Goal: Transaction & Acquisition: Purchase product/service

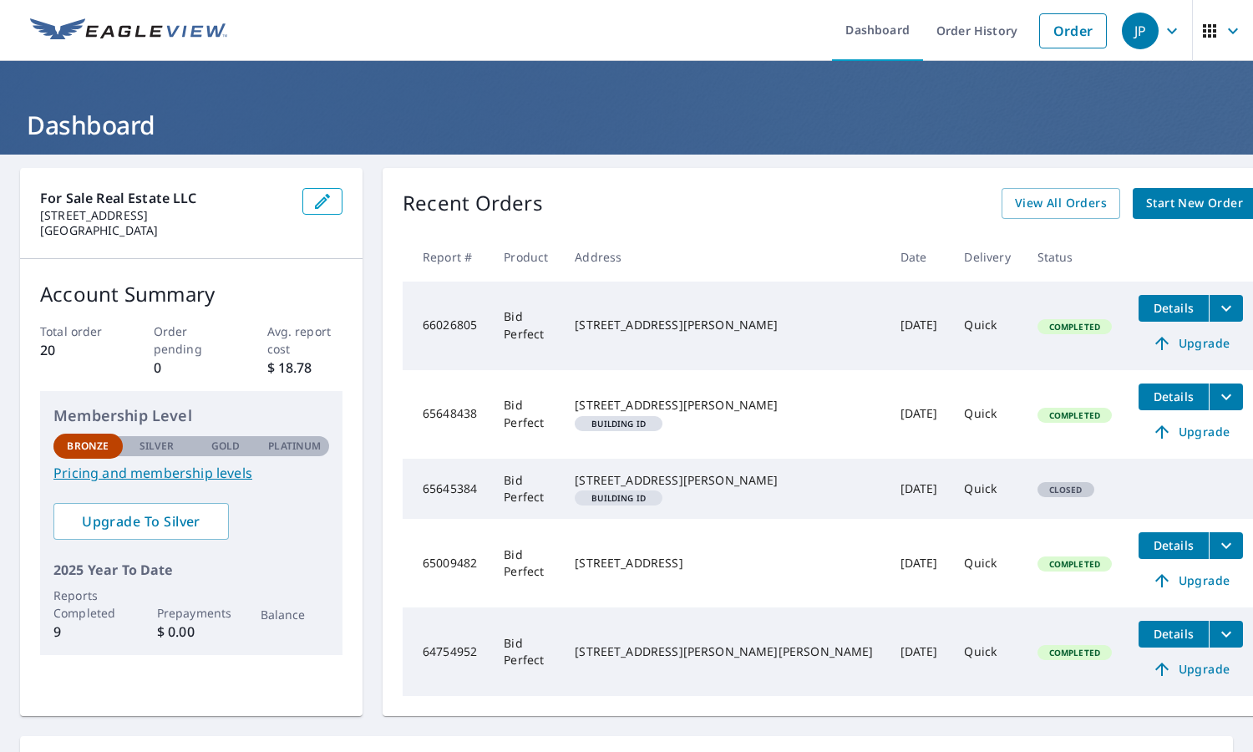
click at [1166, 200] on span "Start New Order" at bounding box center [1194, 203] width 97 height 21
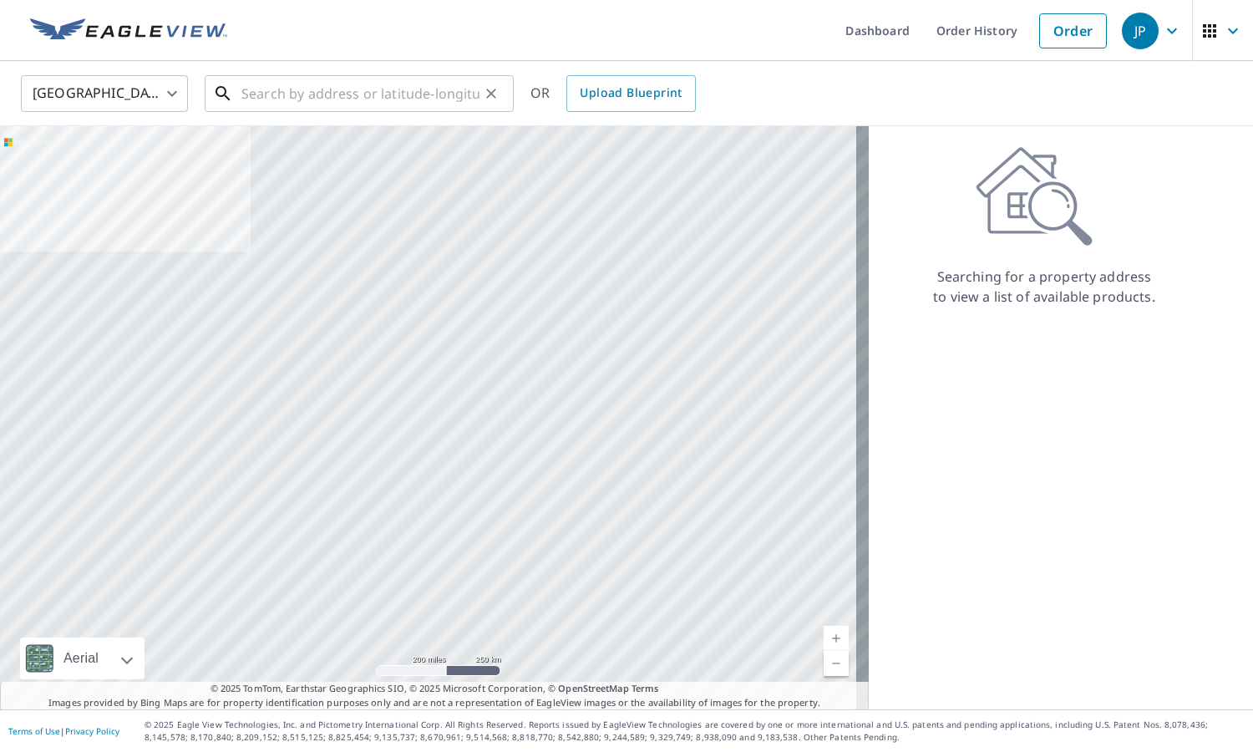
click at [291, 89] on input "text" at bounding box center [360, 93] width 238 height 47
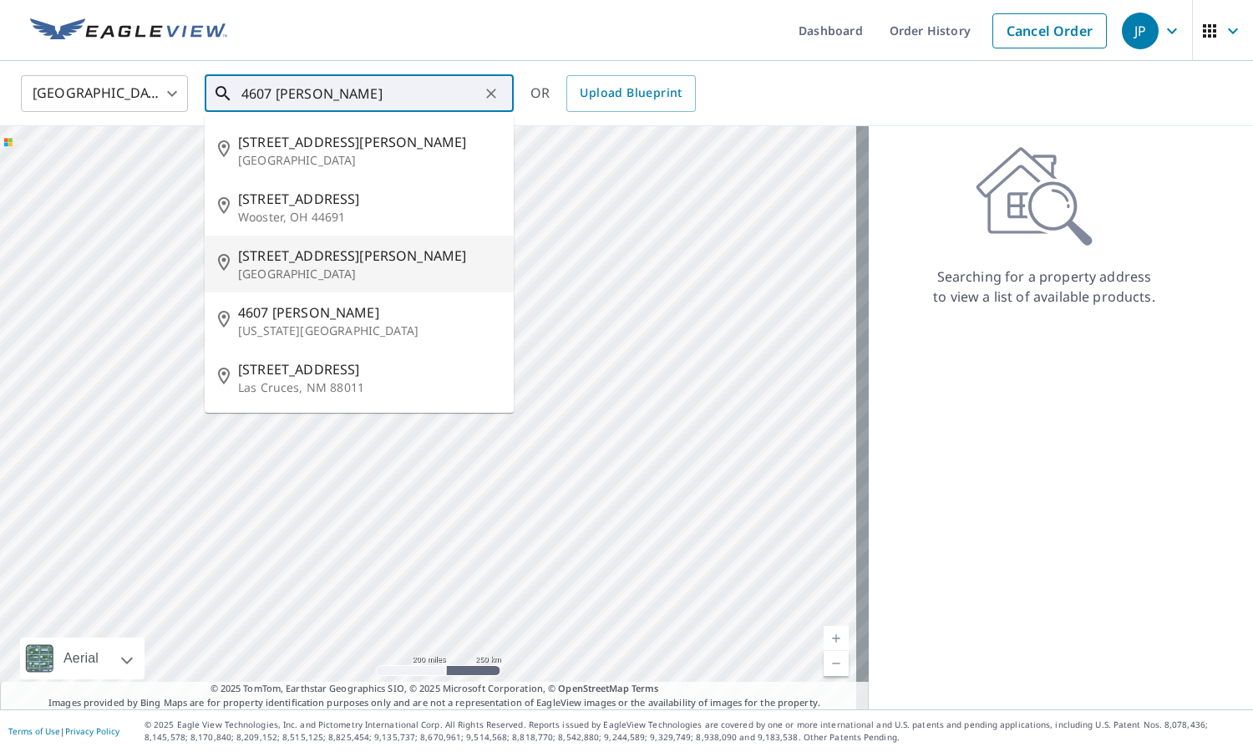
click at [325, 277] on p "[GEOGRAPHIC_DATA]" at bounding box center [369, 274] width 262 height 17
type input "[STREET_ADDRESS][PERSON_NAME][PERSON_NAME]"
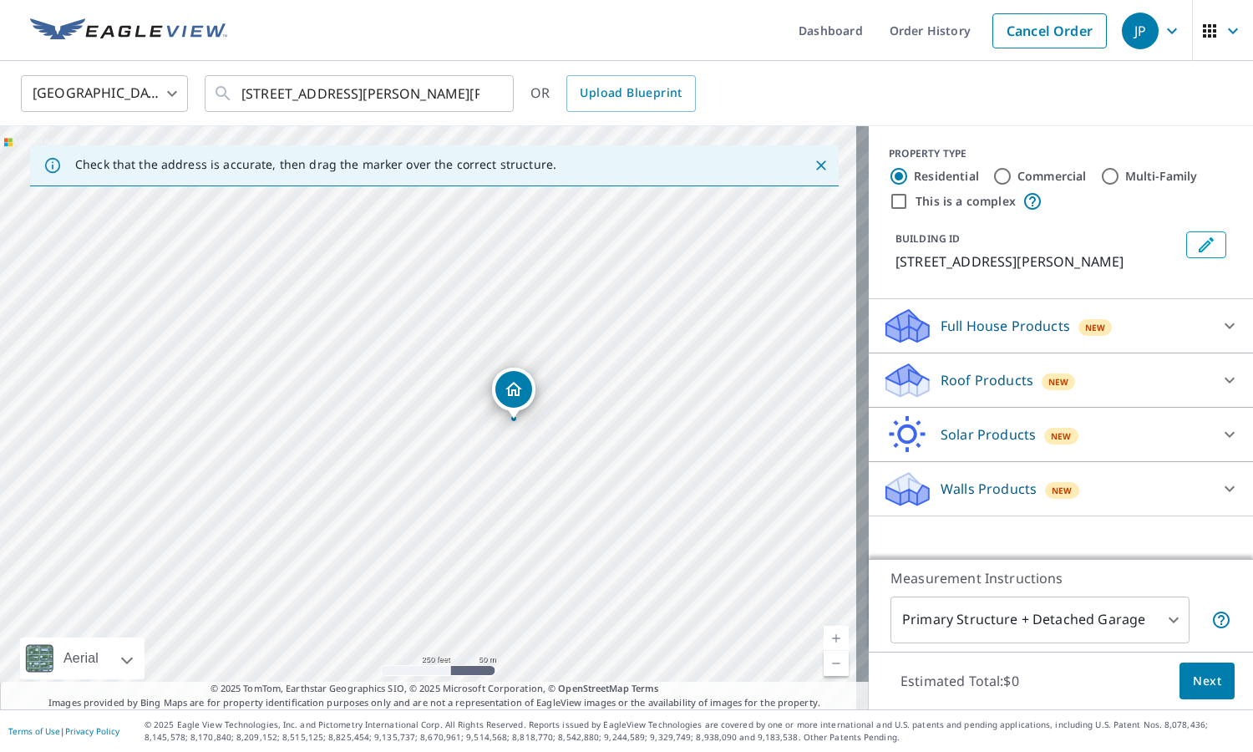
drag, startPoint x: 509, startPoint y: 457, endPoint x: 594, endPoint y: 461, distance: 85.3
click at [594, 461] on div "[STREET_ADDRESS][PERSON_NAME][PERSON_NAME]" at bounding box center [434, 417] width 869 height 583
drag, startPoint x: 739, startPoint y: 374, endPoint x: 746, endPoint y: 389, distance: 16.5
click at [746, 389] on div "[STREET_ADDRESS][PERSON_NAME][PERSON_NAME]" at bounding box center [434, 417] width 869 height 583
drag, startPoint x: 386, startPoint y: 418, endPoint x: 722, endPoint y: 433, distance: 336.9
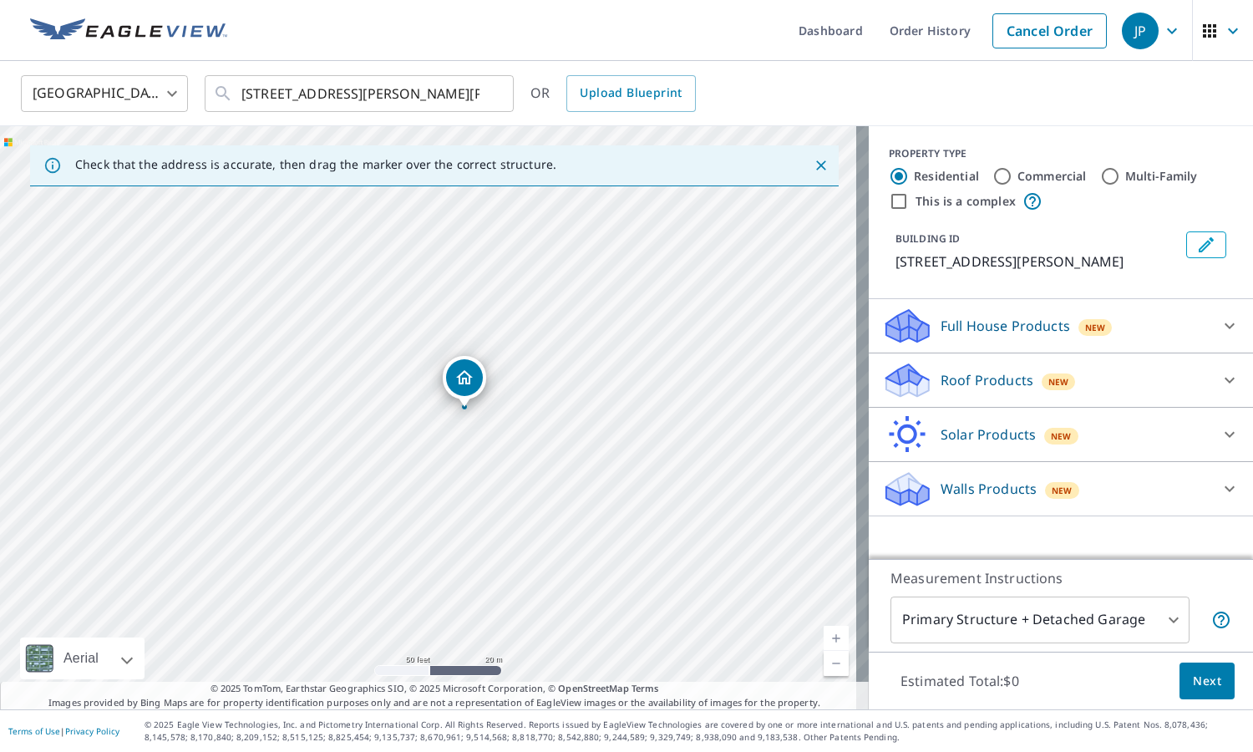
click at [722, 433] on div "[STREET_ADDRESS][PERSON_NAME][PERSON_NAME]" at bounding box center [434, 417] width 869 height 583
drag, startPoint x: 422, startPoint y: 415, endPoint x: 607, endPoint y: 491, distance: 200.4
click at [625, 491] on div "[STREET_ADDRESS][PERSON_NAME][PERSON_NAME]" at bounding box center [434, 417] width 869 height 583
click at [1219, 377] on icon at bounding box center [1229, 380] width 20 height 20
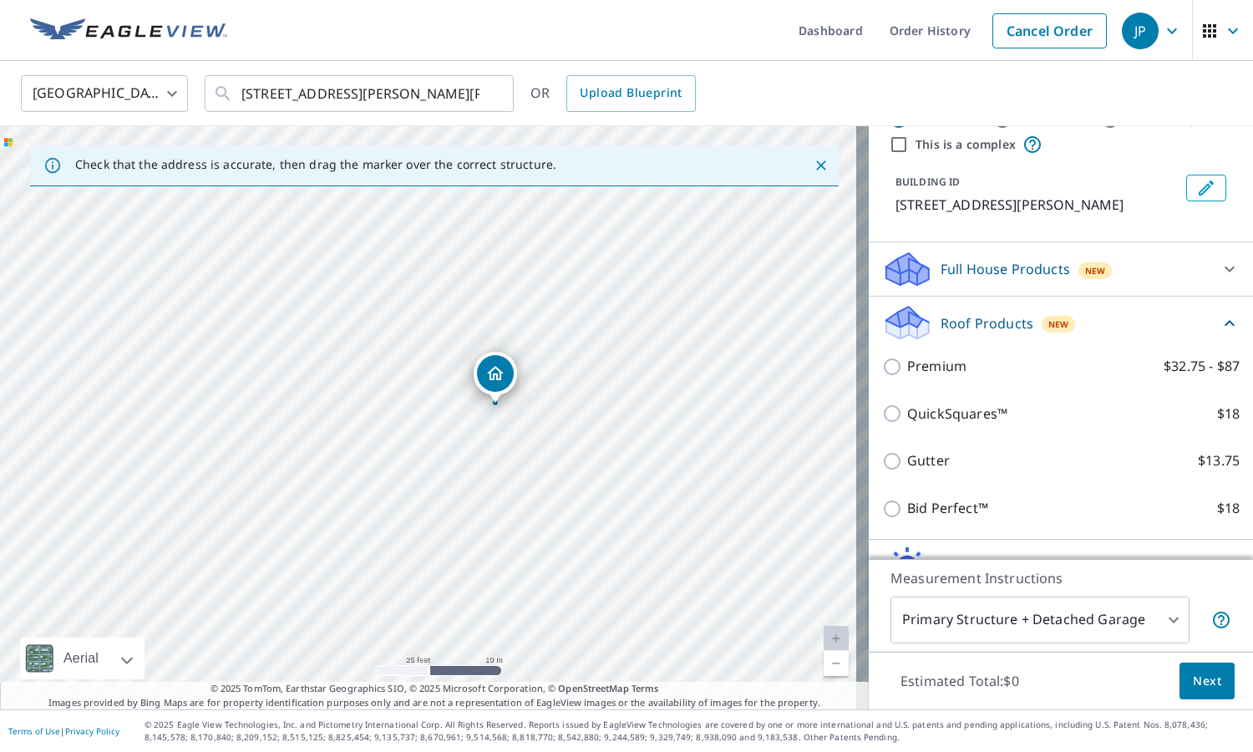
scroll to position [84, 0]
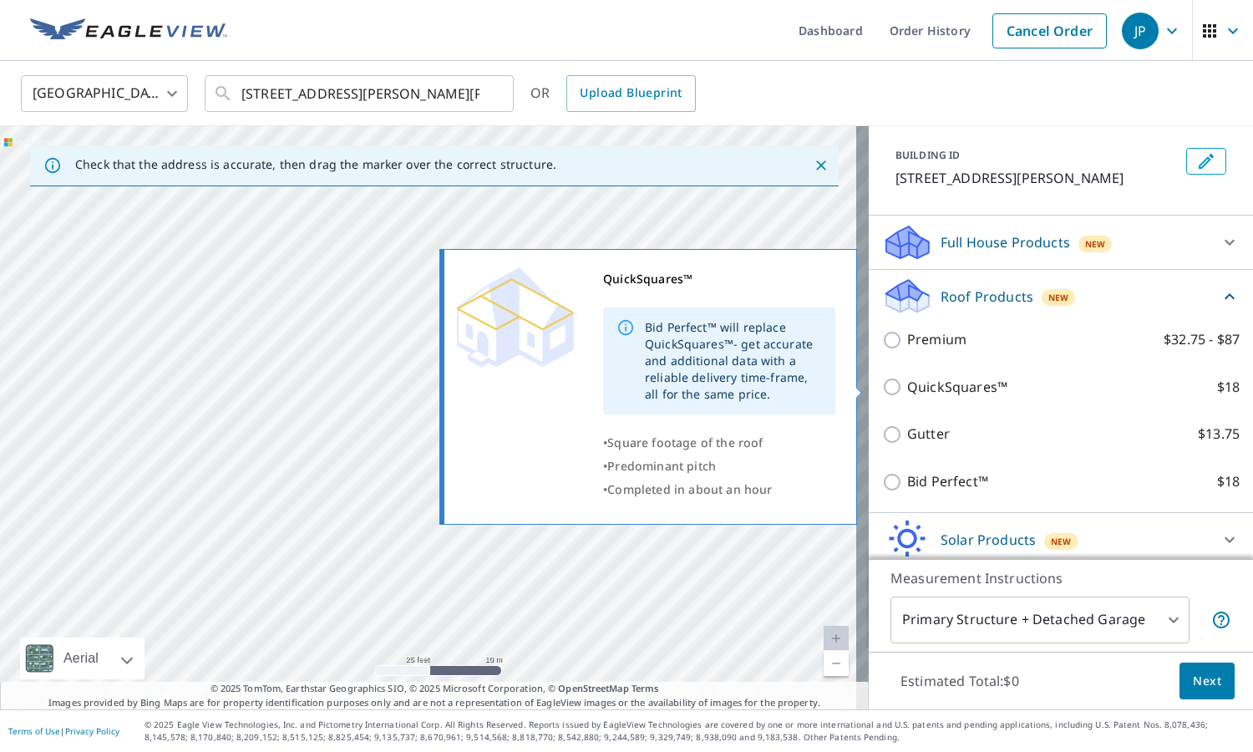
click at [925, 379] on p "QuickSquares™" at bounding box center [957, 387] width 100 height 21
click at [907, 379] on input "QuickSquares™ $18" at bounding box center [894, 387] width 25 height 20
checkbox input "true"
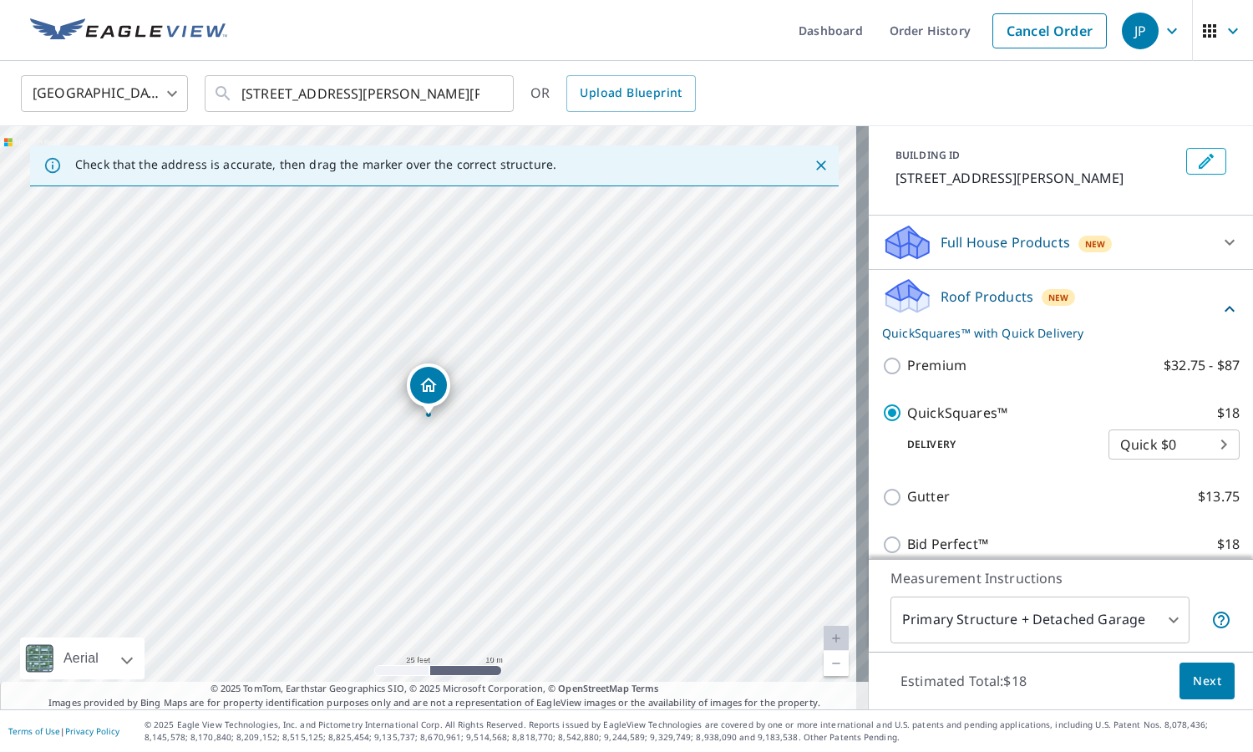
click at [1203, 692] on button "Next" at bounding box center [1206, 681] width 55 height 38
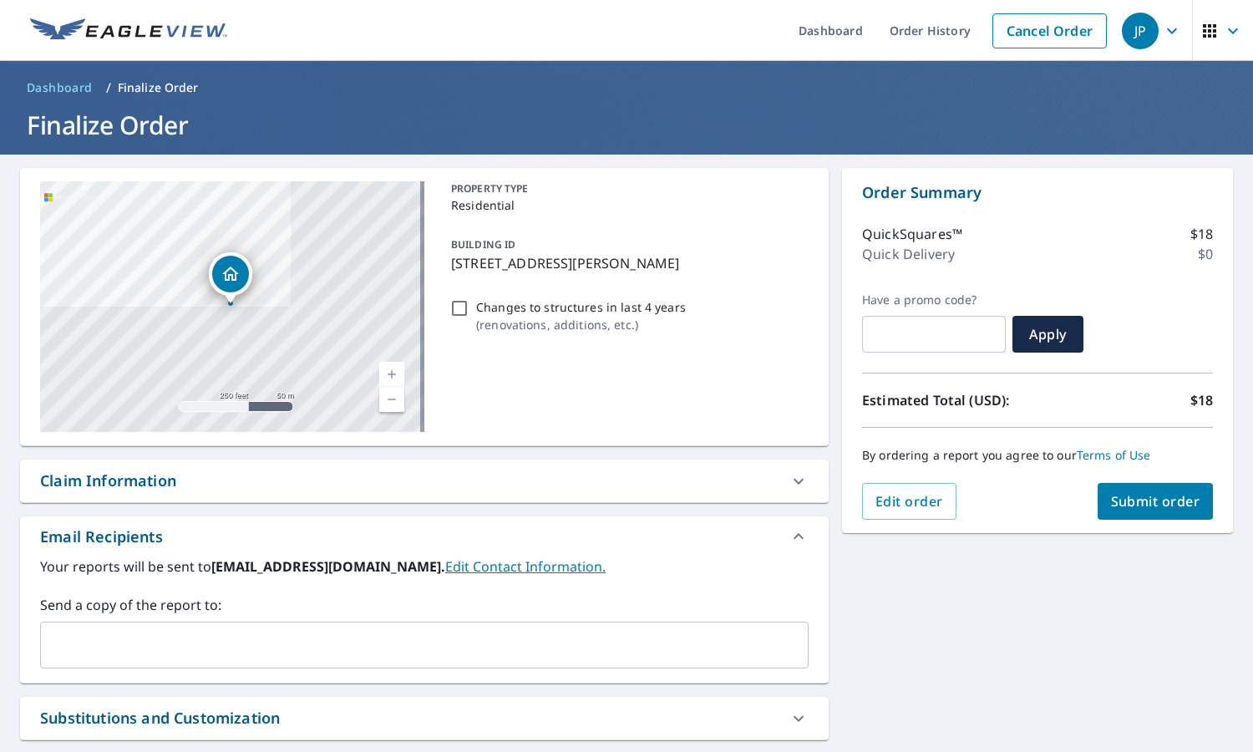
click at [275, 638] on input "text" at bounding box center [412, 645] width 728 height 32
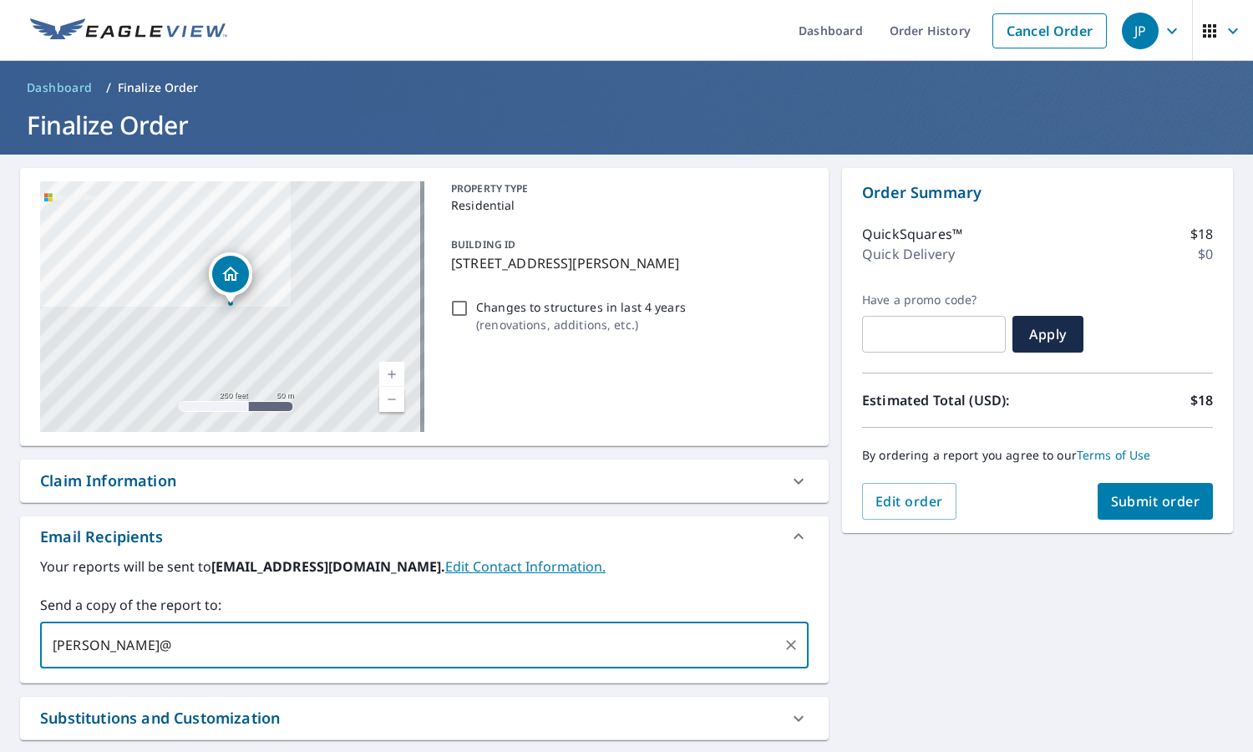
type input "[PERSON_NAME][EMAIL_ADDRESS][DOMAIN_NAME]"
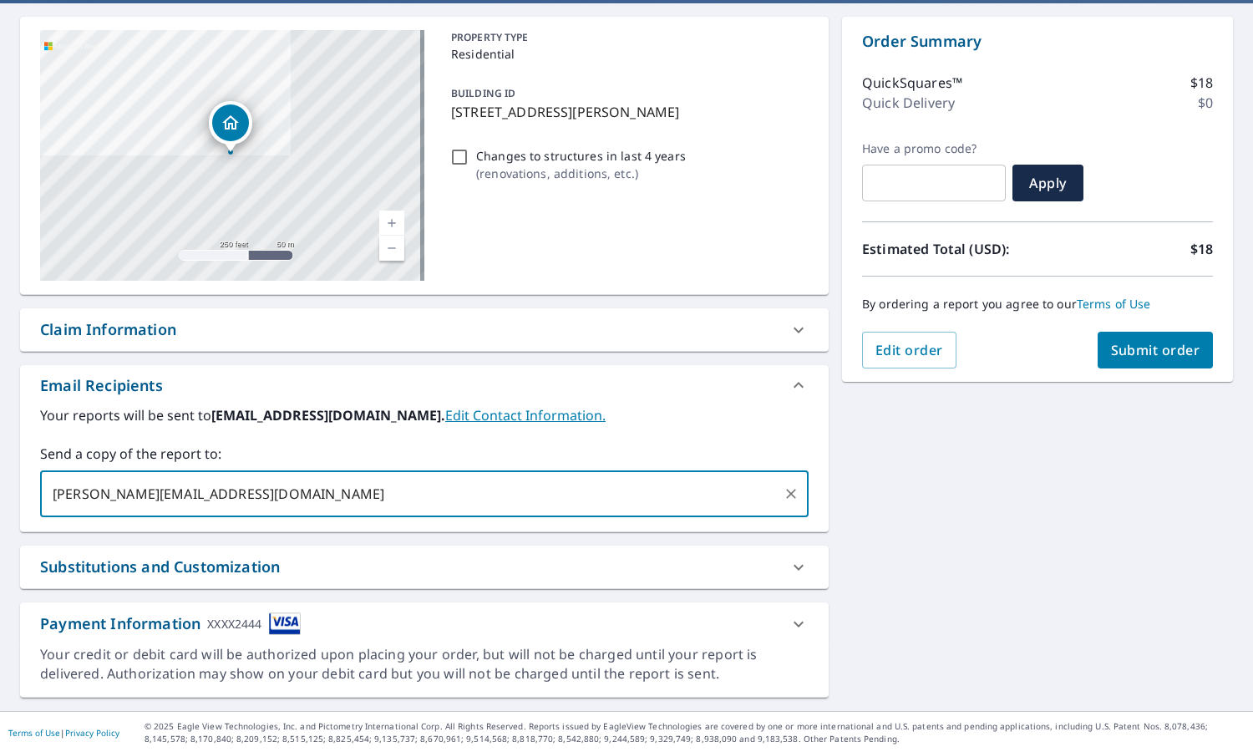
scroll to position [153, 0]
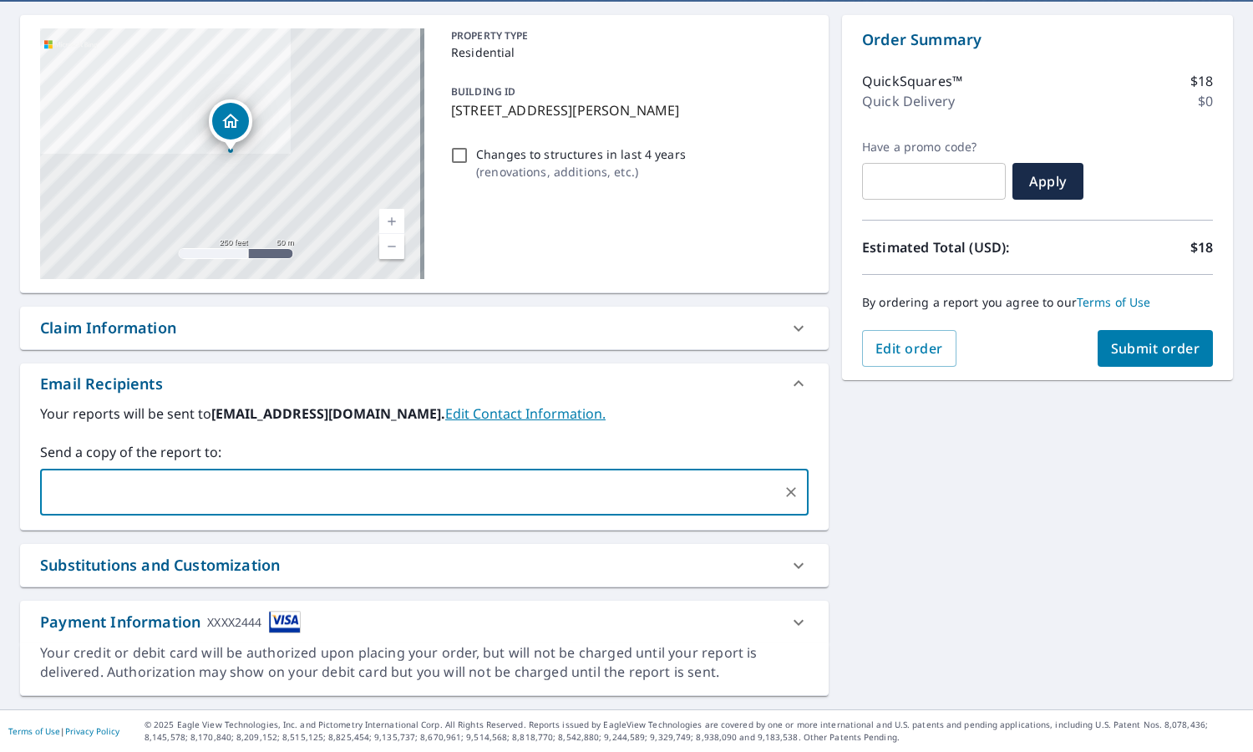
click at [1125, 350] on span "Submit order" at bounding box center [1155, 348] width 89 height 18
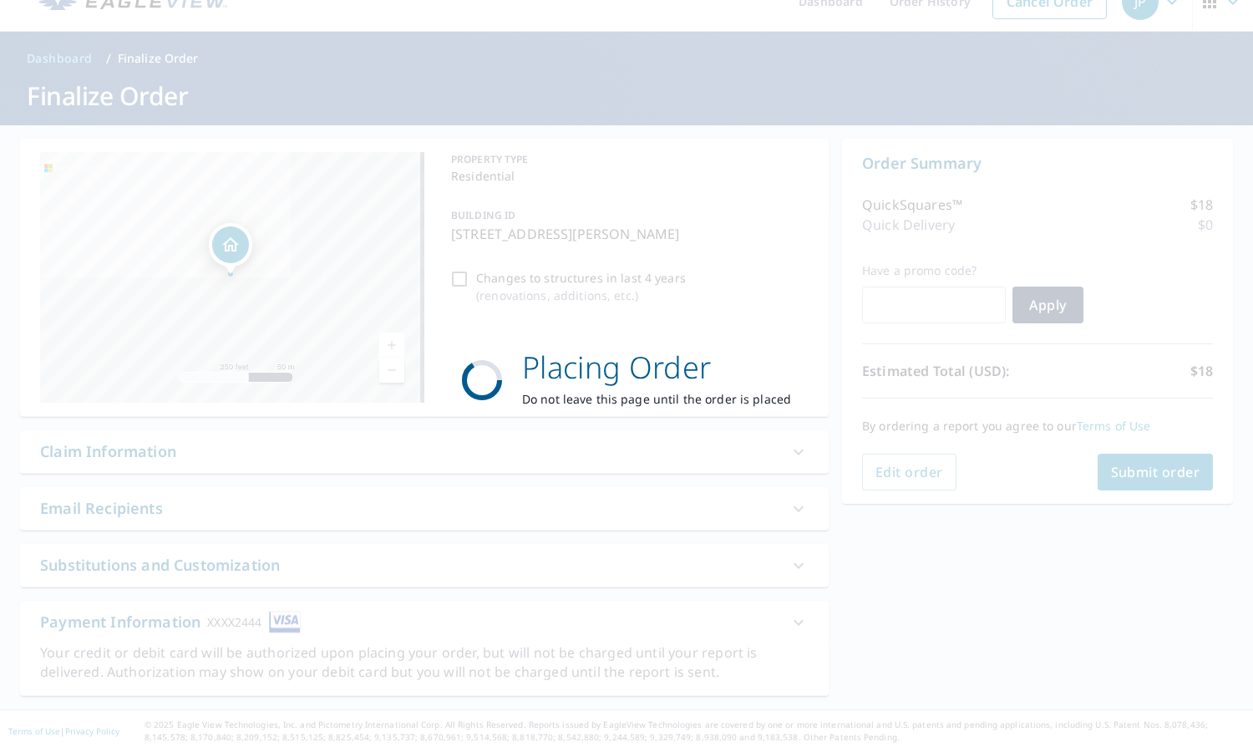
scroll to position [29, 0]
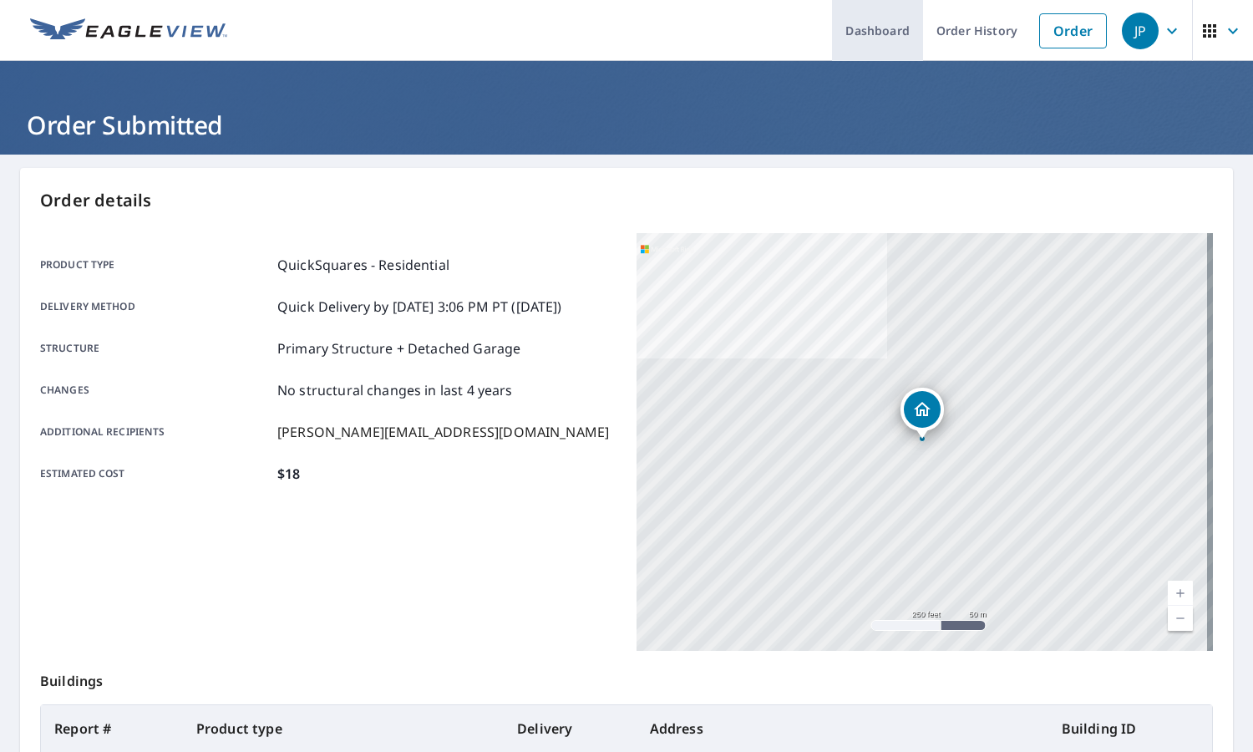
click at [878, 36] on link "Dashboard" at bounding box center [877, 30] width 91 height 61
